Goal: Task Accomplishment & Management: Use online tool/utility

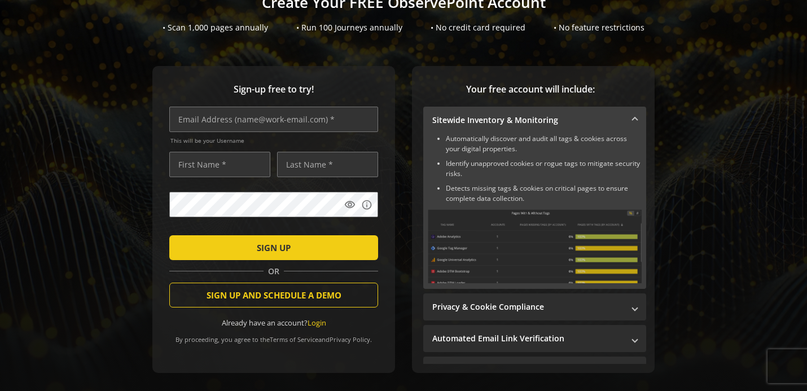
scroll to position [90, 0]
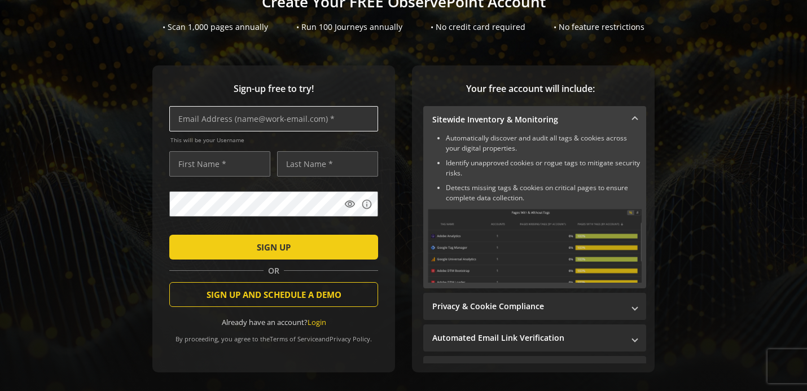
click at [239, 130] on input "text" at bounding box center [273, 118] width 209 height 25
type input "[EMAIL_ADDRESS][DOMAIN_NAME]"
click at [196, 168] on input "text" at bounding box center [219, 163] width 101 height 25
type input "Beaudon"
click at [302, 173] on input "text" at bounding box center [327, 163] width 101 height 25
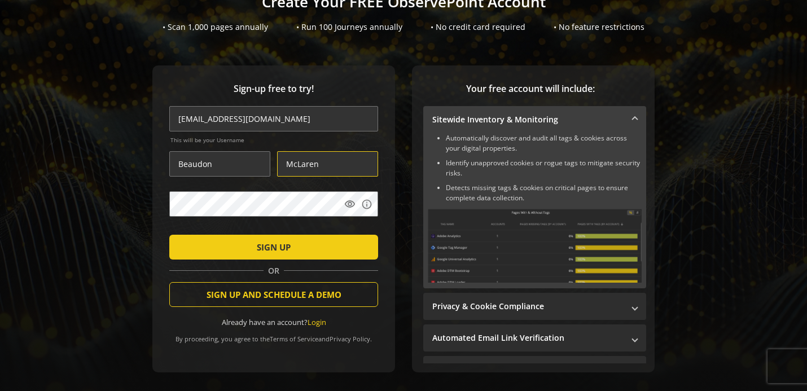
type input "McLaren"
click at [348, 207] on mat-icon "visibility" at bounding box center [349, 204] width 11 height 11
click at [345, 208] on mat-icon "visibility_off" at bounding box center [349, 204] width 11 height 11
click at [353, 207] on mat-icon "visibility" at bounding box center [349, 204] width 11 height 11
click at [353, 202] on mat-icon "visibility_off" at bounding box center [349, 204] width 11 height 11
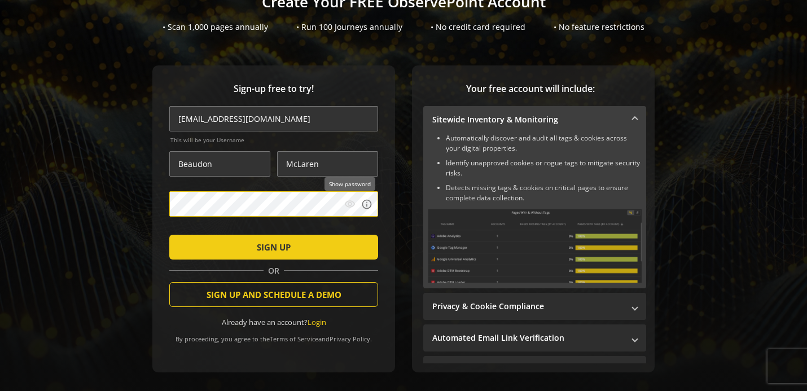
click at [353, 206] on mat-icon "visibility" at bounding box center [349, 204] width 11 height 11
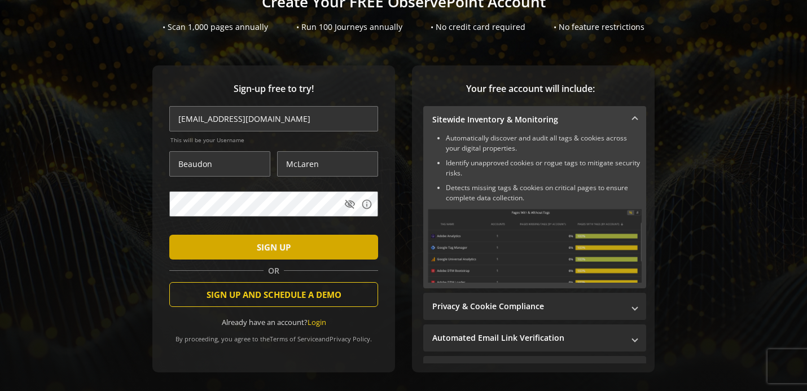
click at [287, 245] on span "SIGN UP" at bounding box center [274, 247] width 34 height 20
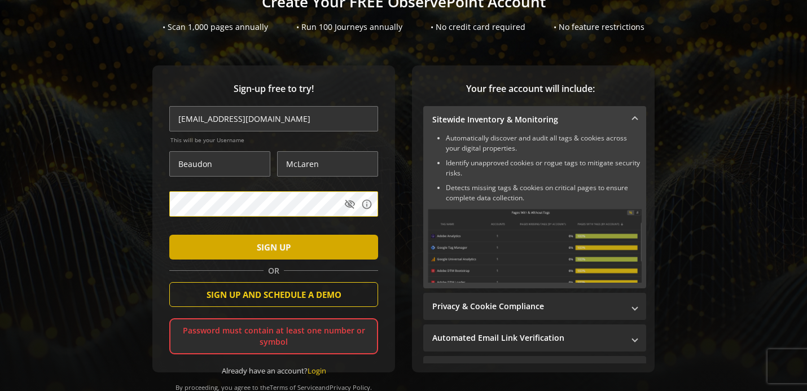
click at [240, 248] on span "submit" at bounding box center [273, 247] width 209 height 27
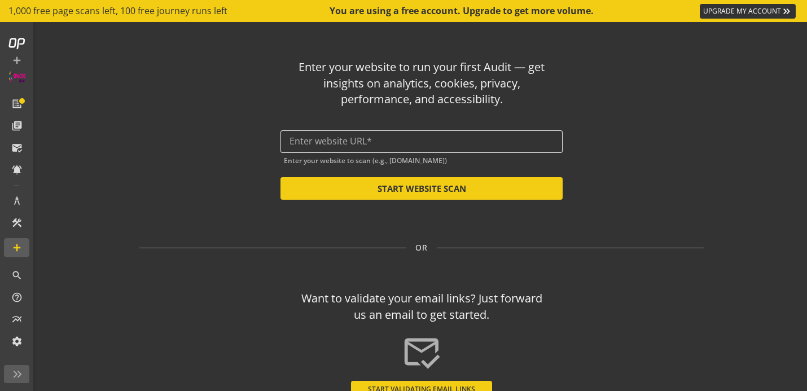
click at [336, 147] on input "text" at bounding box center [422, 141] width 264 height 11
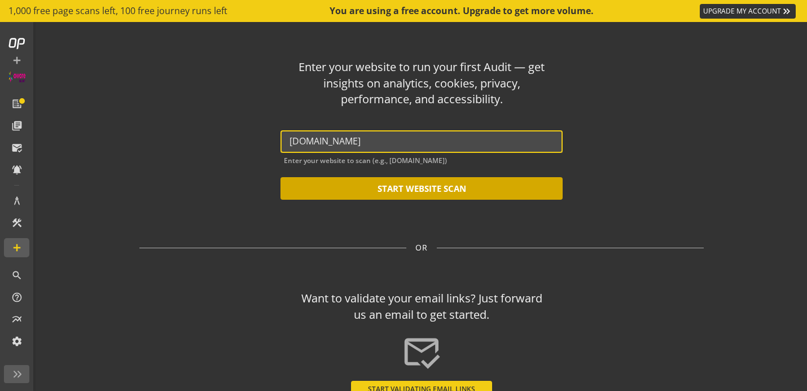
click at [351, 196] on button "START WEBSITE SCAN" at bounding box center [422, 188] width 282 height 23
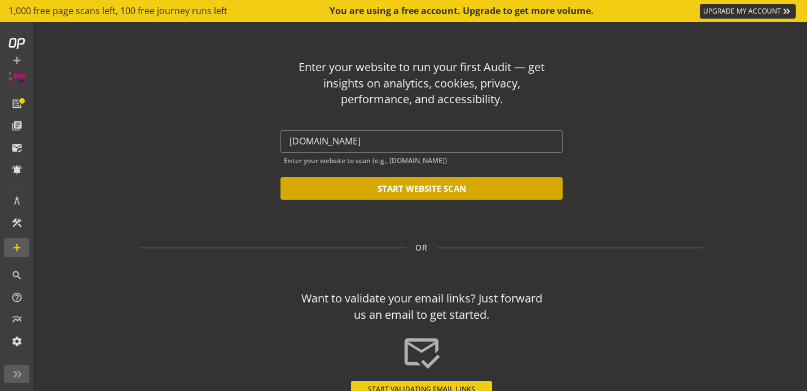
type input "[URL][DOMAIN_NAME]"
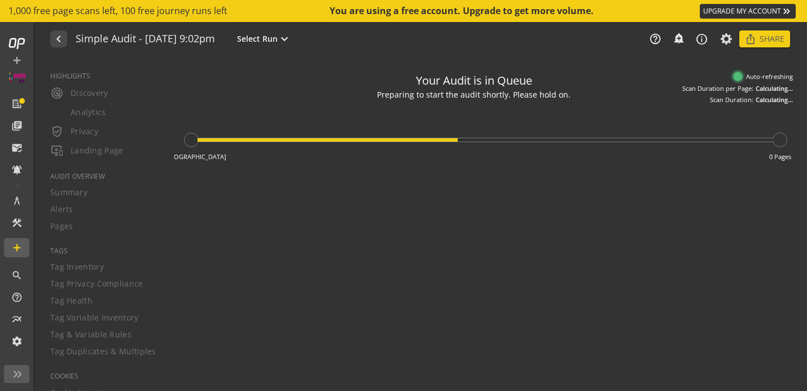
type textarea "Notes can include: -a description of what this audit is validating -changes in …"
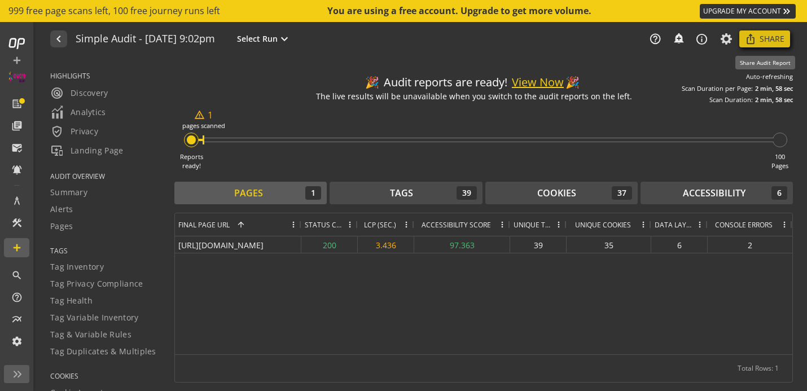
click at [760, 40] on span at bounding box center [765, 38] width 51 height 27
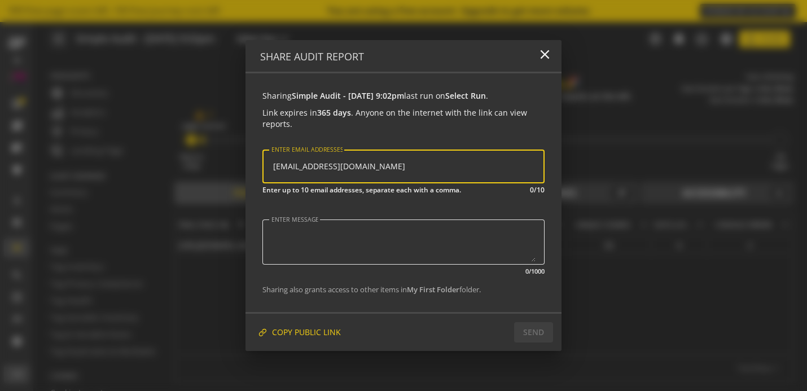
type input "[EMAIL_ADDRESS][DOMAIN_NAME]"
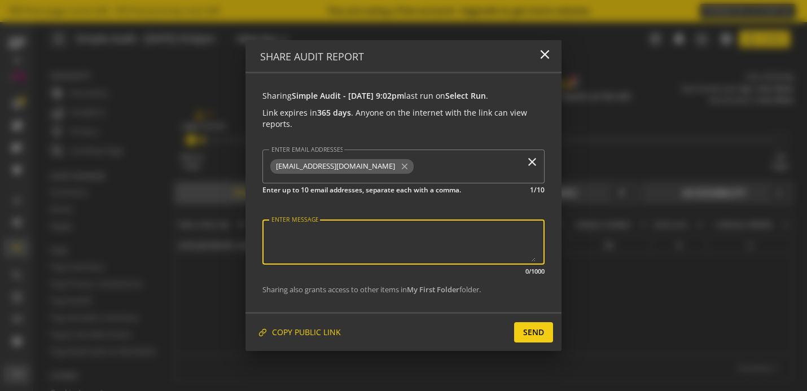
click at [358, 241] on textarea "ENTER MESSAGE" at bounding box center [404, 242] width 264 height 40
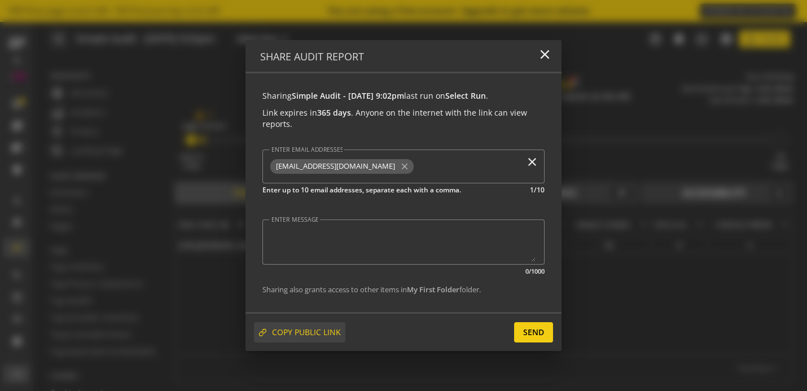
click at [292, 338] on span "COPY PUBLIC LINK" at bounding box center [306, 332] width 69 height 20
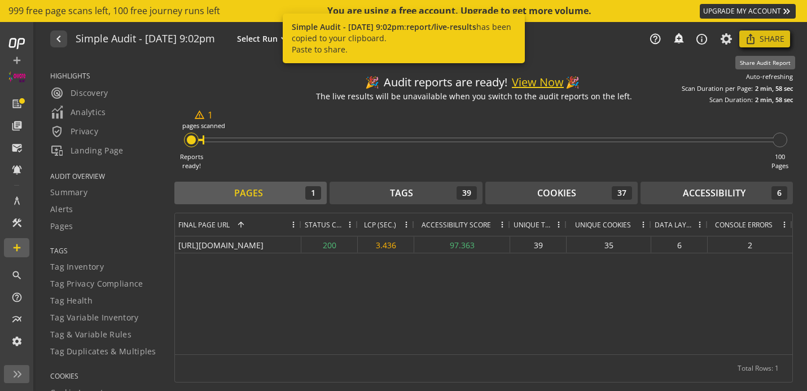
click at [774, 43] on span "Share" at bounding box center [772, 39] width 25 height 20
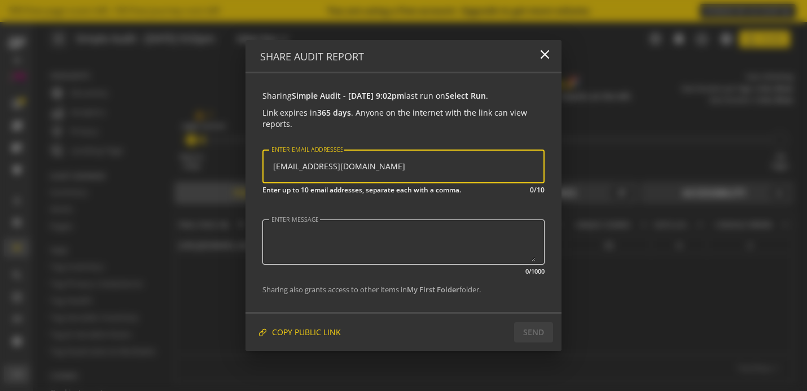
type input "[EMAIL_ADDRESS][DOMAIN_NAME]"
click at [430, 253] on textarea "ENTER MESSAGE" at bounding box center [404, 242] width 264 height 40
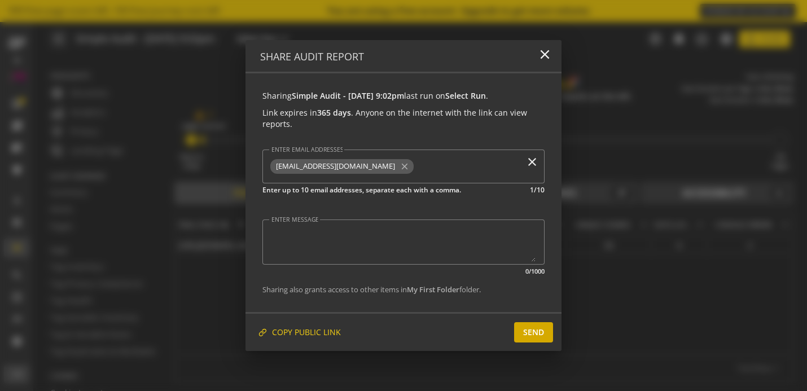
click at [528, 340] on span "SEND" at bounding box center [533, 332] width 21 height 20
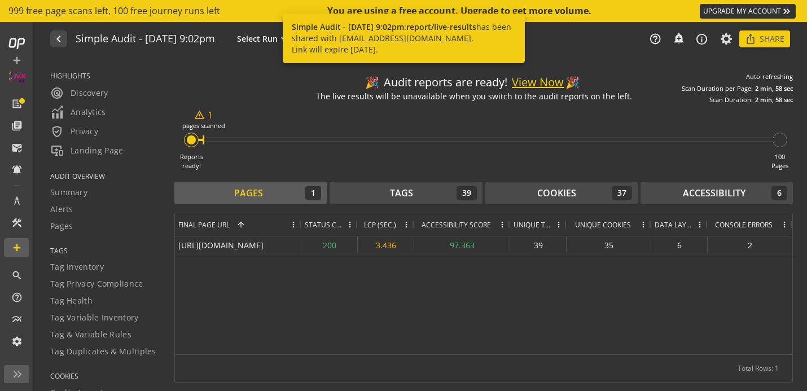
click at [73, 255] on span "TAGS" at bounding box center [105, 251] width 110 height 10
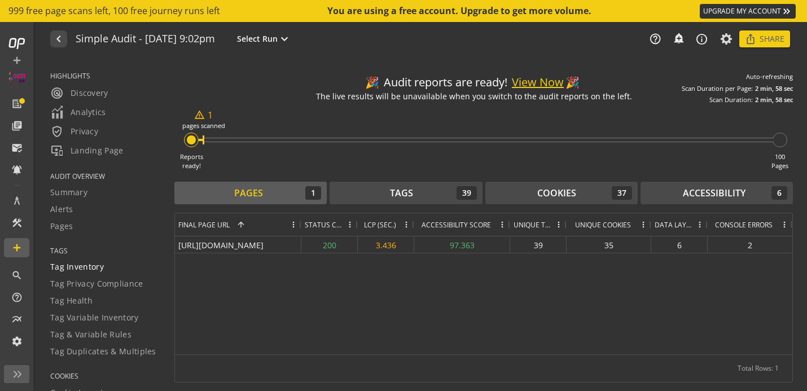
click at [71, 270] on span "Tag Inventory" at bounding box center [77, 266] width 54 height 11
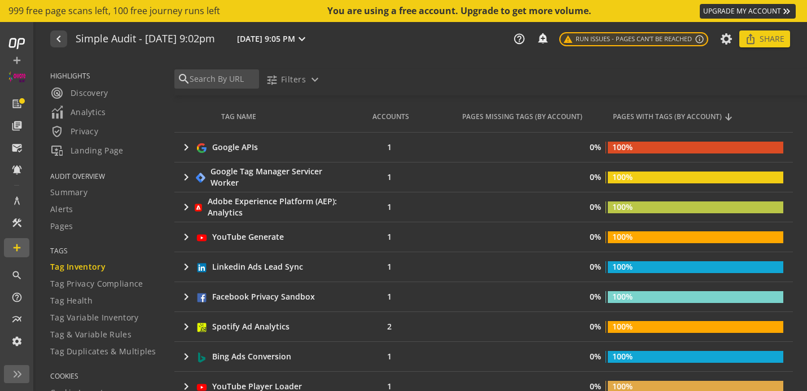
scroll to position [222, 0]
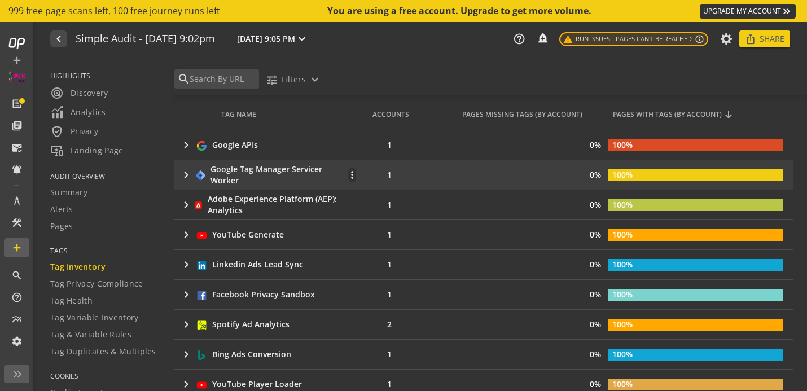
click at [184, 176] on mat-icon "keyboard_arrow_right" at bounding box center [186, 175] width 13 height 14
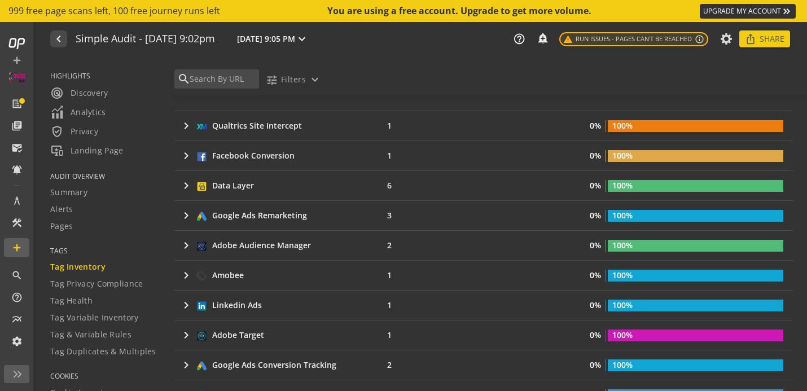
scroll to position [1294, 0]
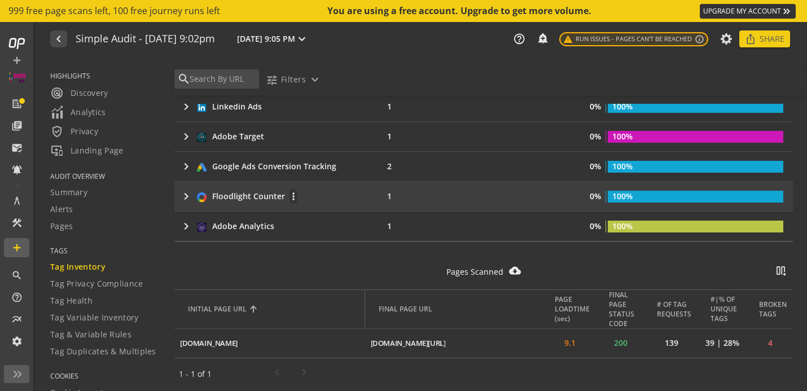
click at [187, 199] on mat-icon "keyboard_arrow_right" at bounding box center [187, 197] width 14 height 14
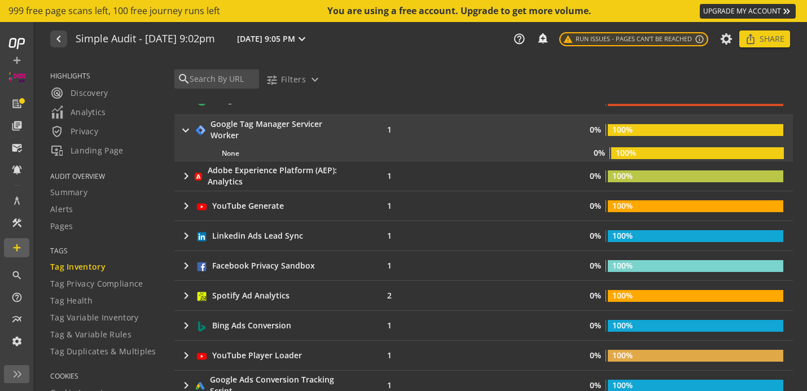
scroll to position [0, 0]
